Goal: Obtain resource: Download file/media

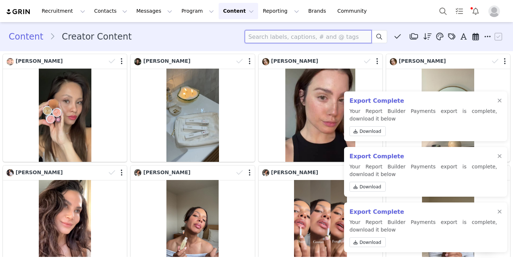
click at [262, 35] on input at bounding box center [308, 36] width 127 height 13
type input "tarina"
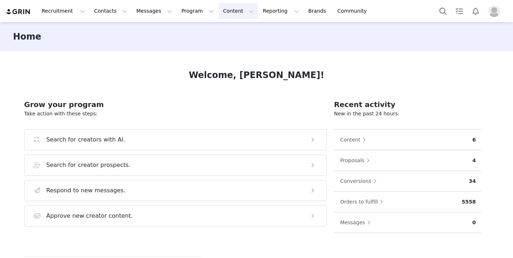
click at [219, 11] on button "Content Content" at bounding box center [239, 11] width 40 height 16
click at [218, 33] on p "Creator Content" at bounding box center [230, 32] width 41 height 8
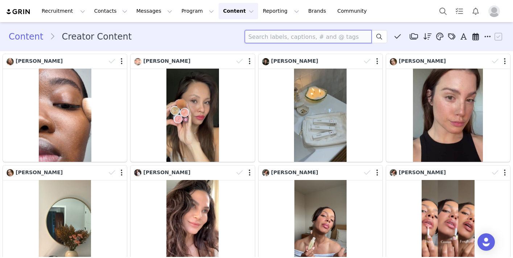
click at [264, 39] on input at bounding box center [308, 36] width 127 height 13
type input "tarina"
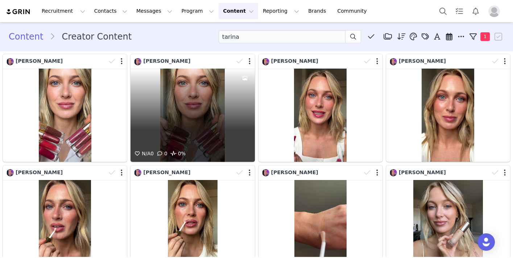
click at [163, 91] on div "N/A 0 0 0%" at bounding box center [193, 115] width 124 height 93
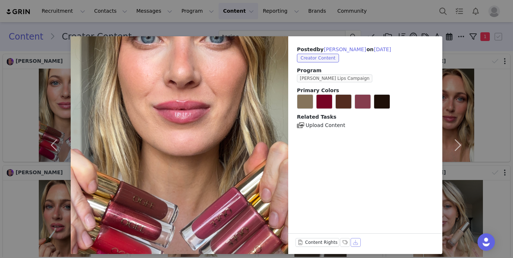
click at [351, 242] on button "Download" at bounding box center [356, 242] width 10 height 9
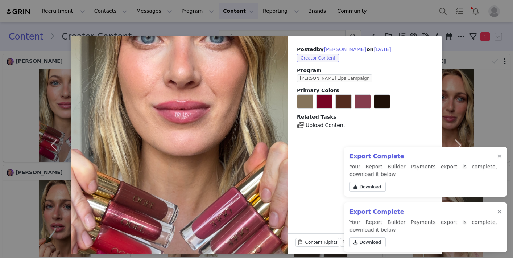
click at [396, 23] on div "Posted by [PERSON_NAME] on [DATE] Creator Content Program Ogee Luminous Lips Ca…" at bounding box center [256, 129] width 513 height 258
